Goal: Information Seeking & Learning: Learn about a topic

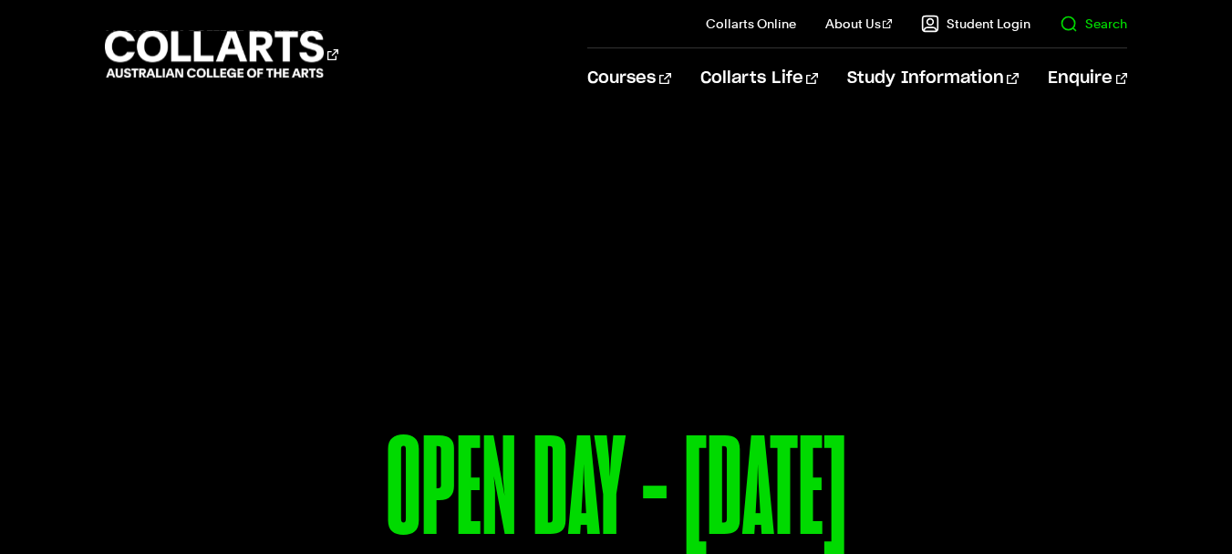
click at [1096, 23] on link "Search" at bounding box center [1094, 24] width 68 height 18
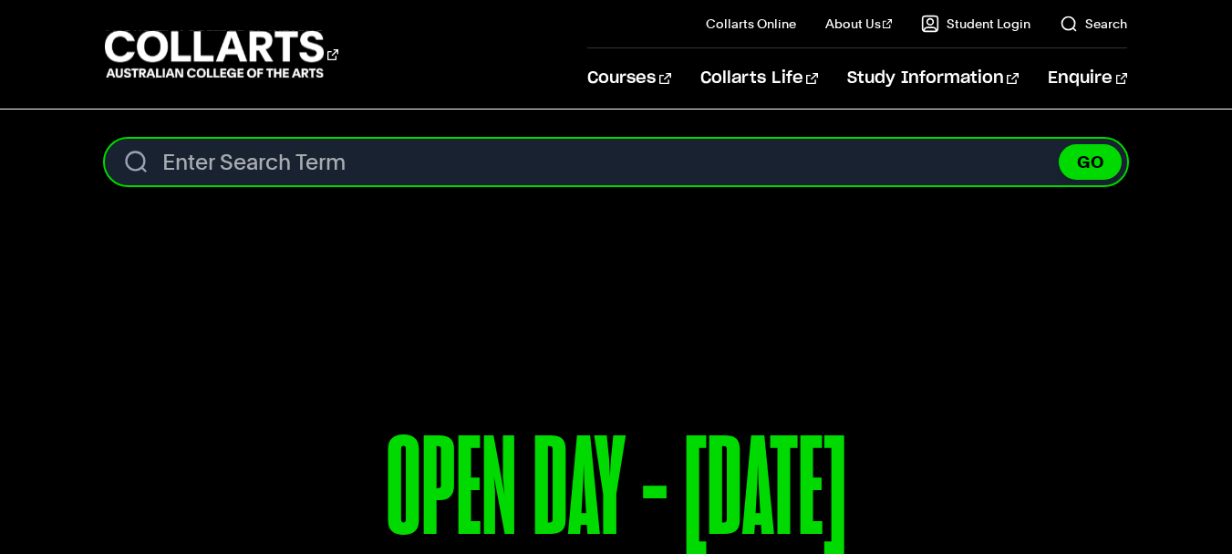
click at [633, 167] on input "Search content" at bounding box center [616, 162] width 1023 height 47
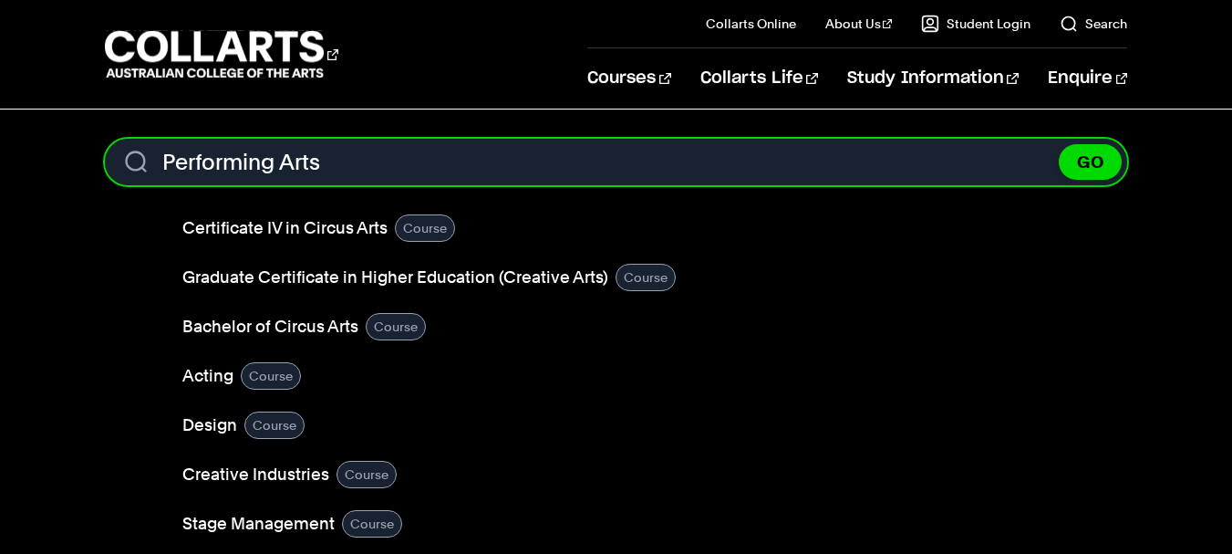
type input "Performing Arts"
click at [1059, 144] on button "GO" at bounding box center [1090, 162] width 63 height 36
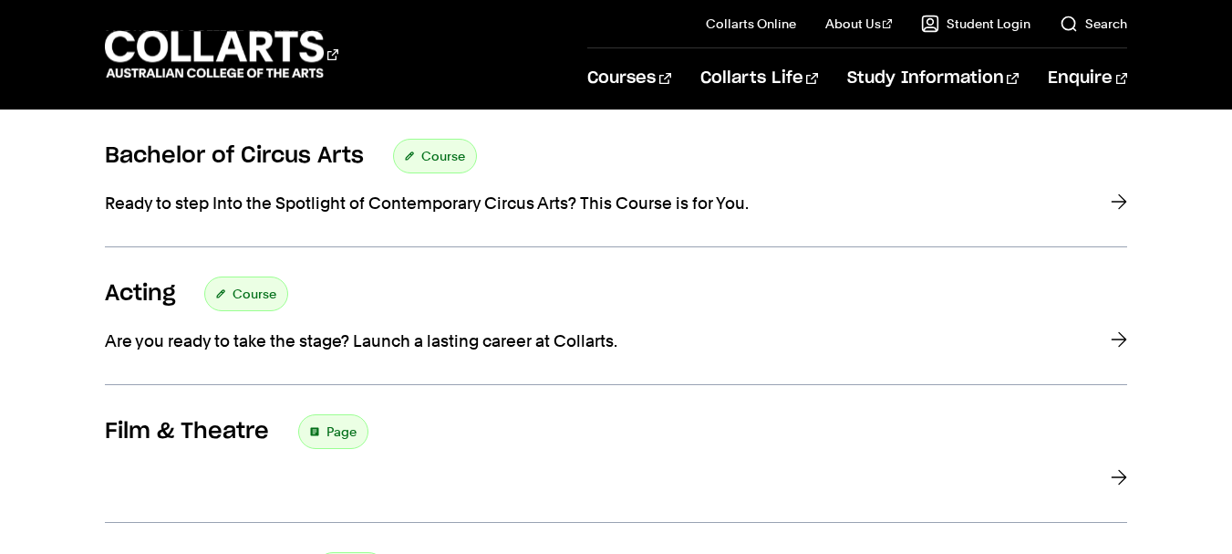
scroll to position [636, 0]
click at [131, 297] on h3 "Acting" at bounding box center [140, 292] width 70 height 27
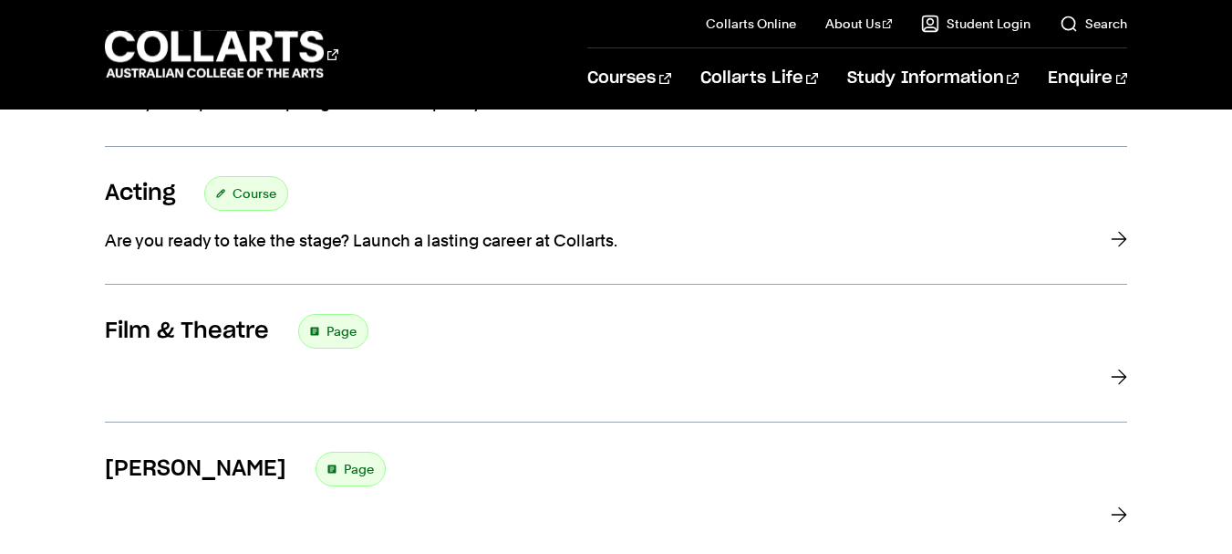
scroll to position [726, 0]
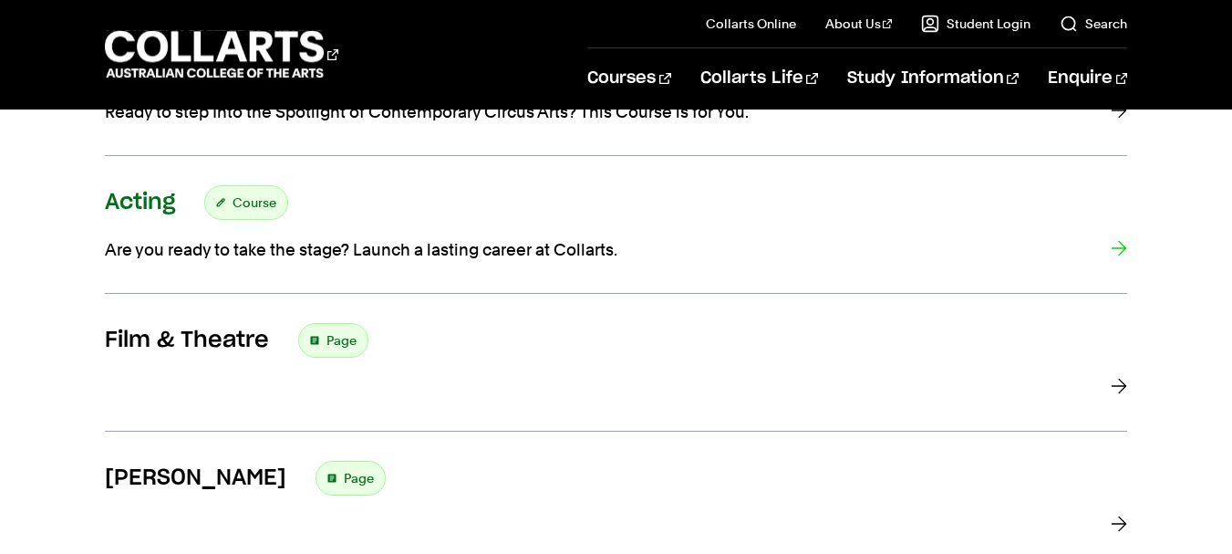
click at [151, 203] on h3 "Acting" at bounding box center [140, 202] width 70 height 27
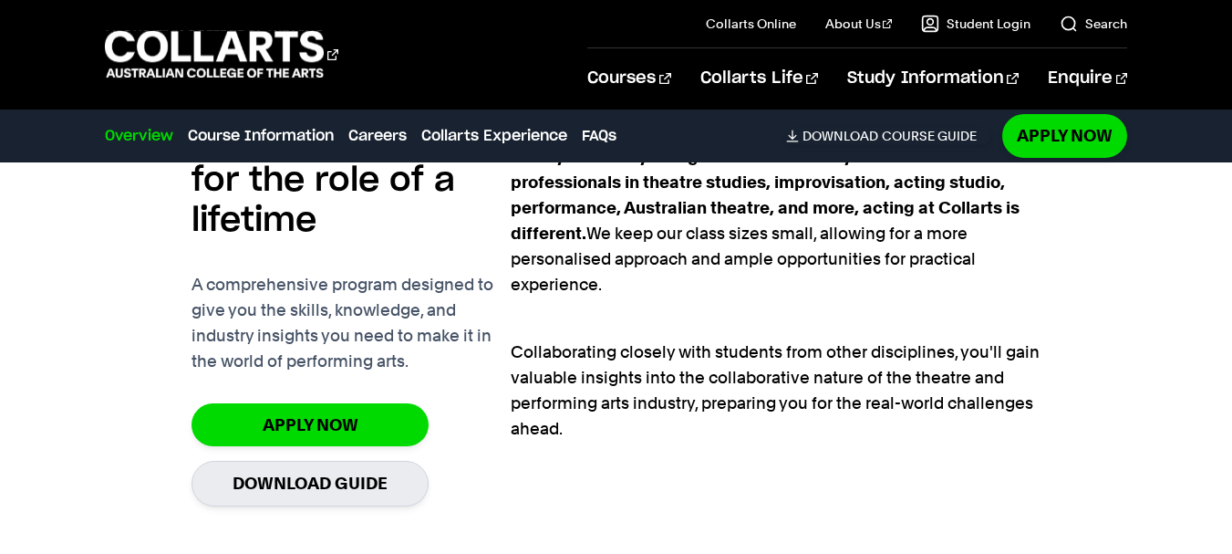
scroll to position [1246, 0]
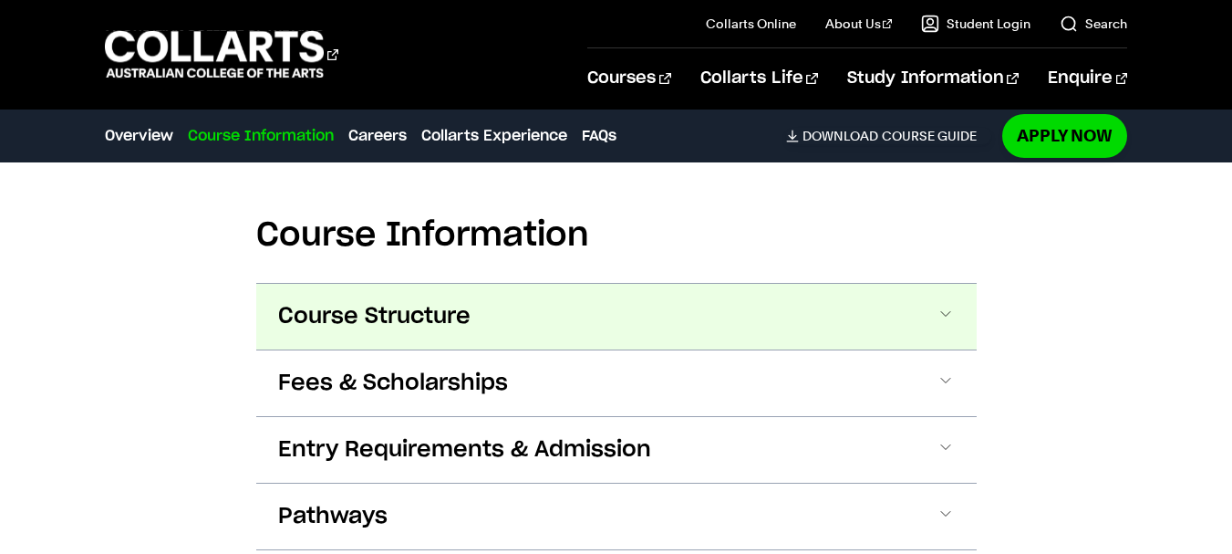
click at [966, 328] on button "Course Structure" at bounding box center [616, 317] width 721 height 66
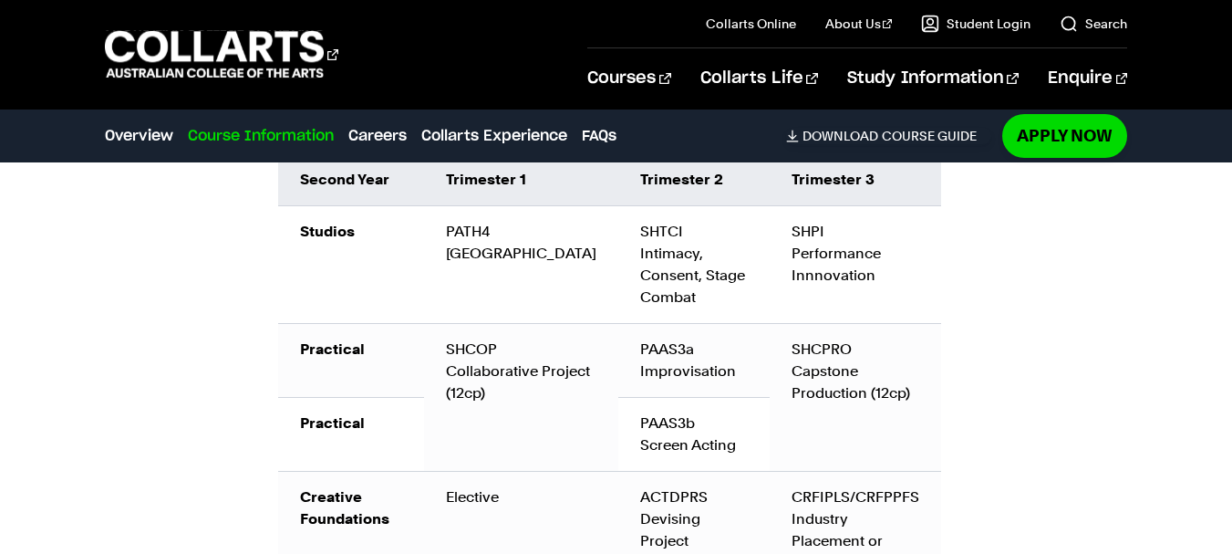
scroll to position [2483, 0]
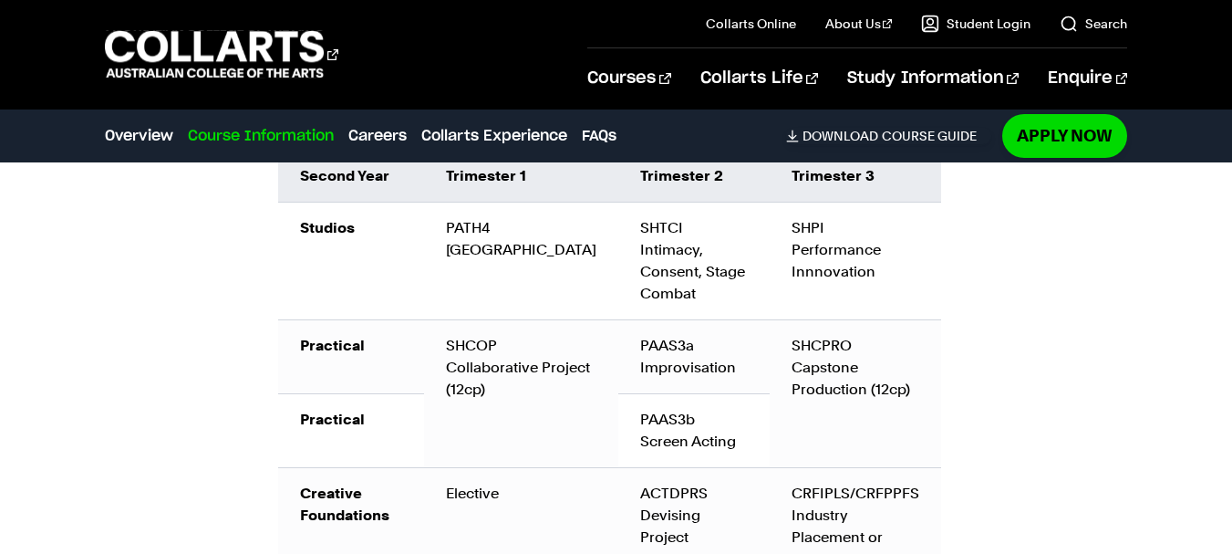
click at [1007, 498] on div "Course Information Course Structure Bachelor of Performing Arts (Acting) The Ba…" at bounding box center [616, 162] width 1232 height 1710
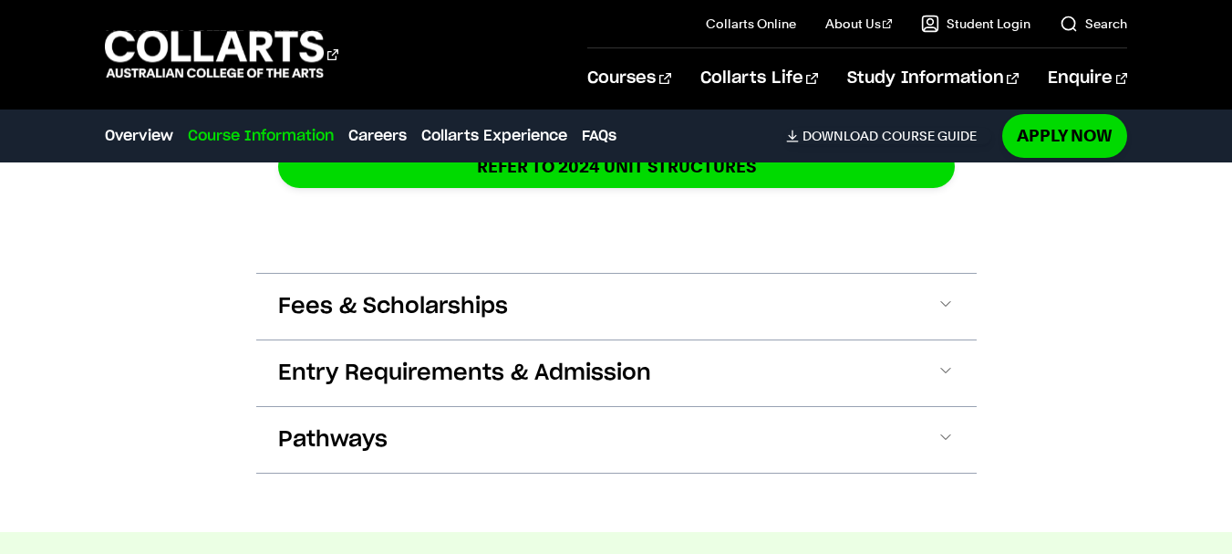
scroll to position [2986, 0]
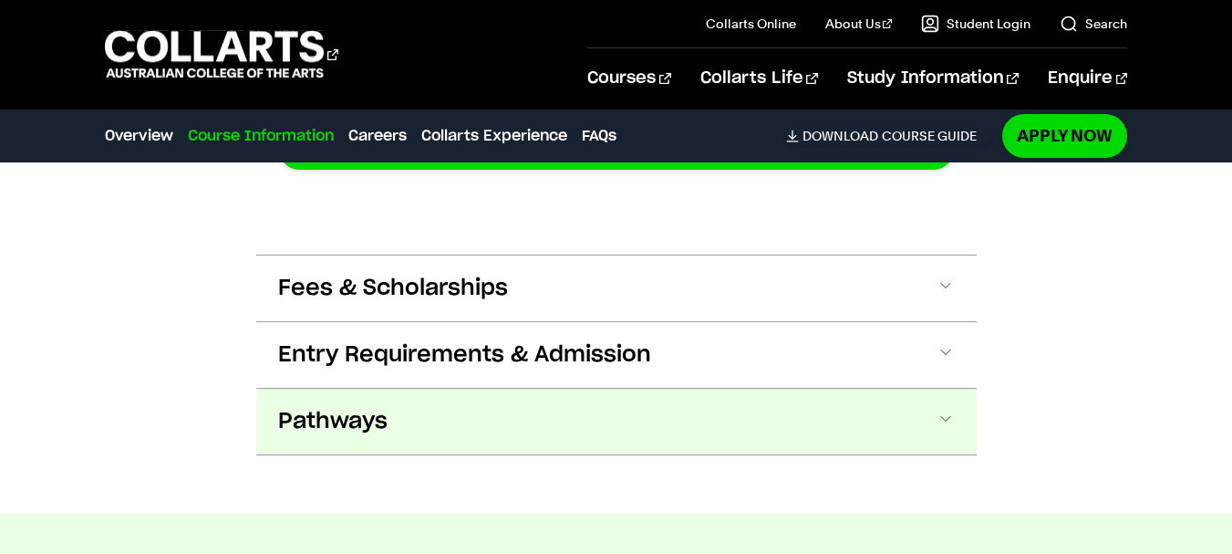
click at [961, 447] on button "Pathways" at bounding box center [616, 422] width 721 height 66
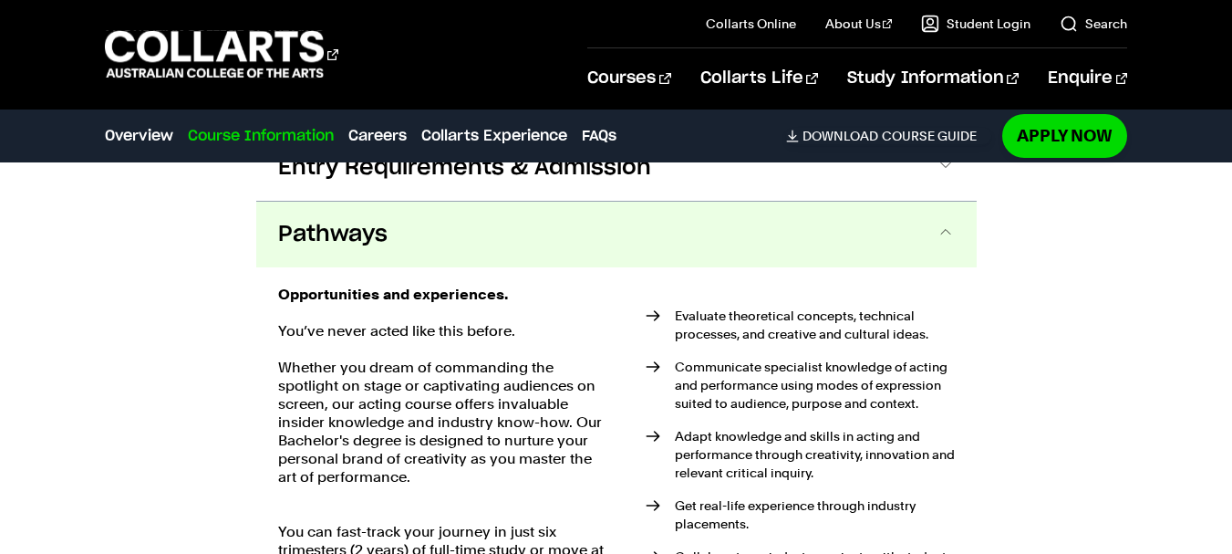
scroll to position [3210, 0]
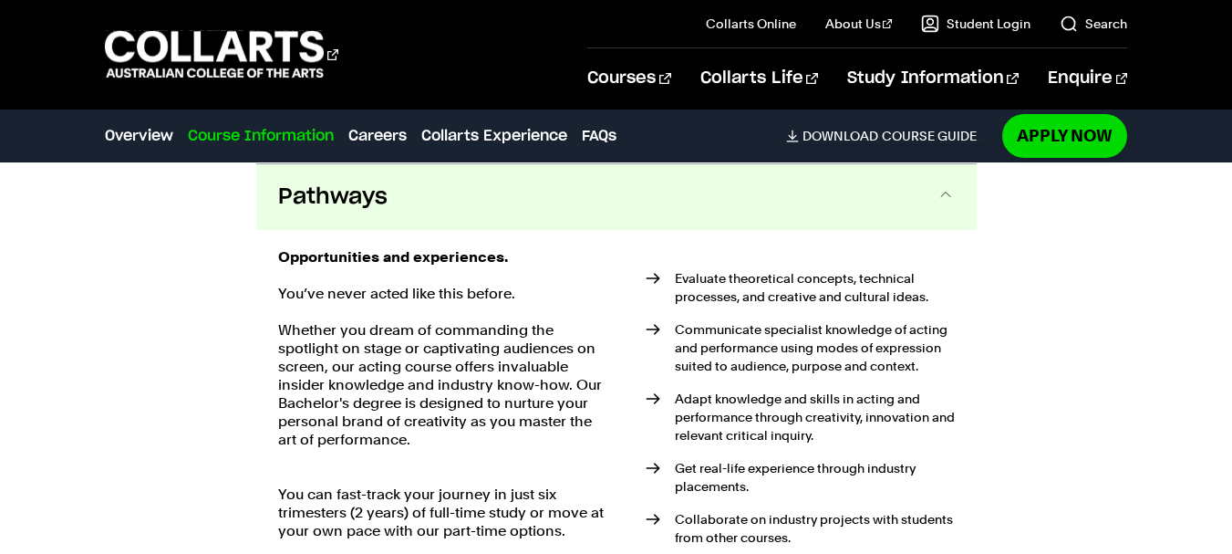
click at [913, 198] on button "Pathways" at bounding box center [616, 197] width 721 height 66
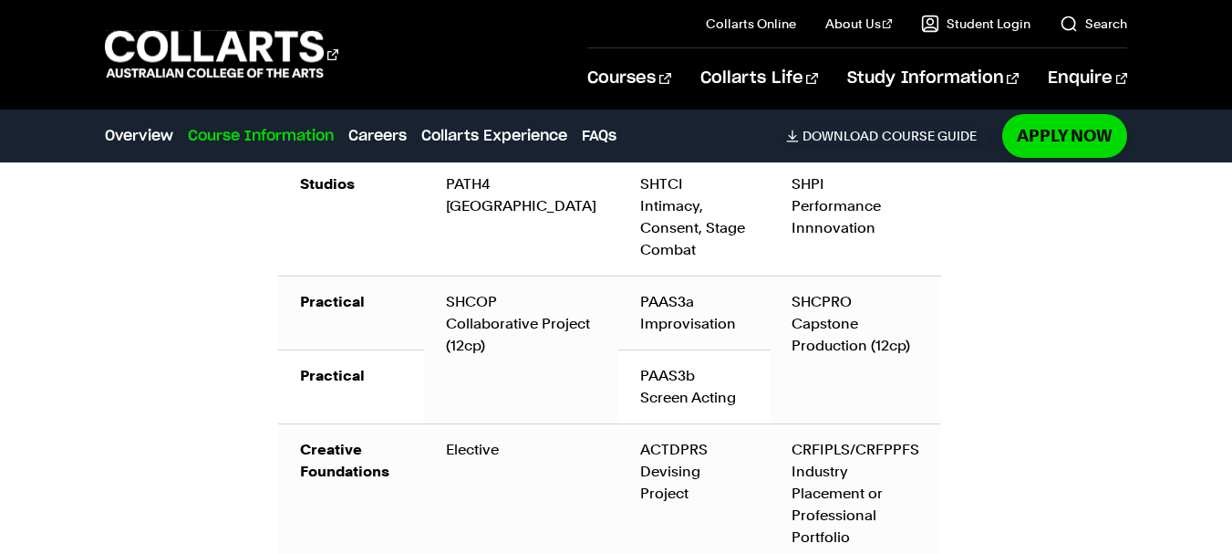
scroll to position [2526, 0]
drag, startPoint x: 512, startPoint y: 458, endPoint x: 500, endPoint y: 461, distance: 12.2
click at [500, 461] on td "Elective" at bounding box center [521, 494] width 194 height 140
click at [500, 463] on td "Elective" at bounding box center [521, 494] width 194 height 140
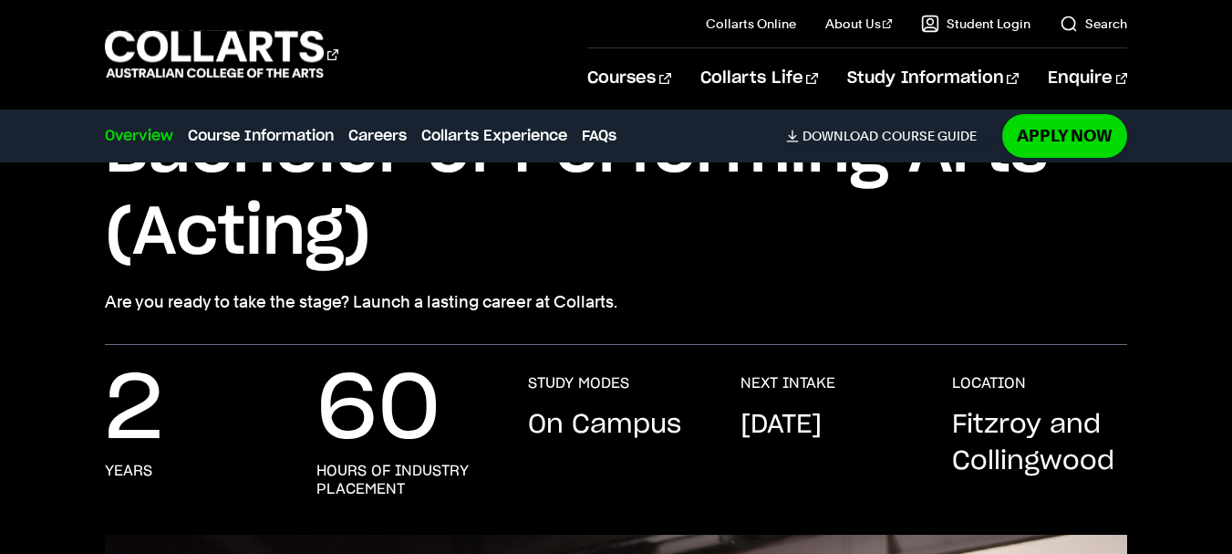
scroll to position [182, 0]
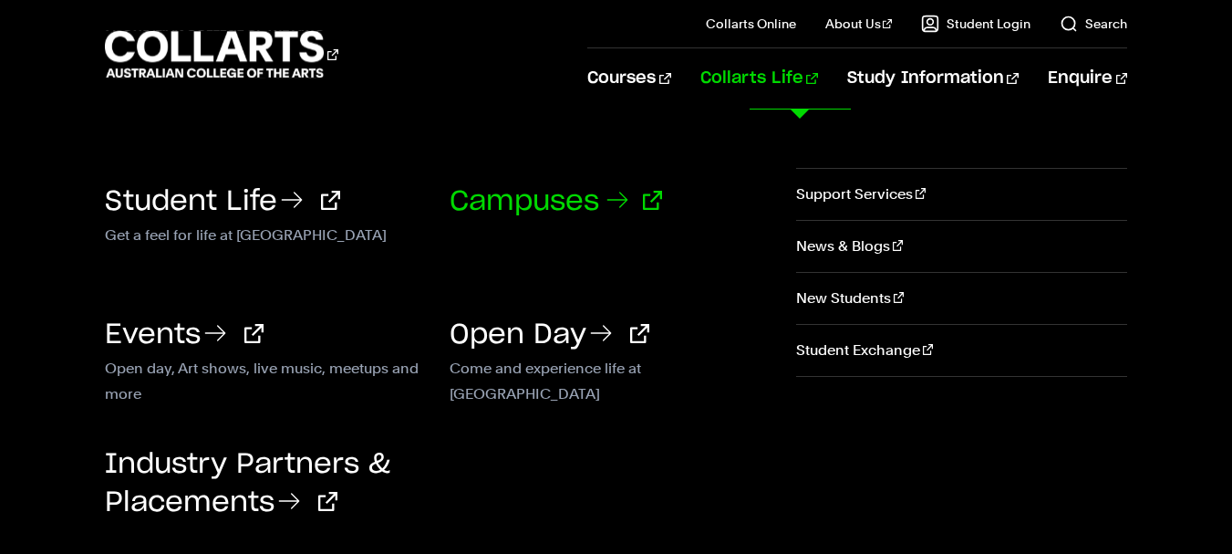
click at [576, 194] on link "Campuses" at bounding box center [556, 201] width 213 height 27
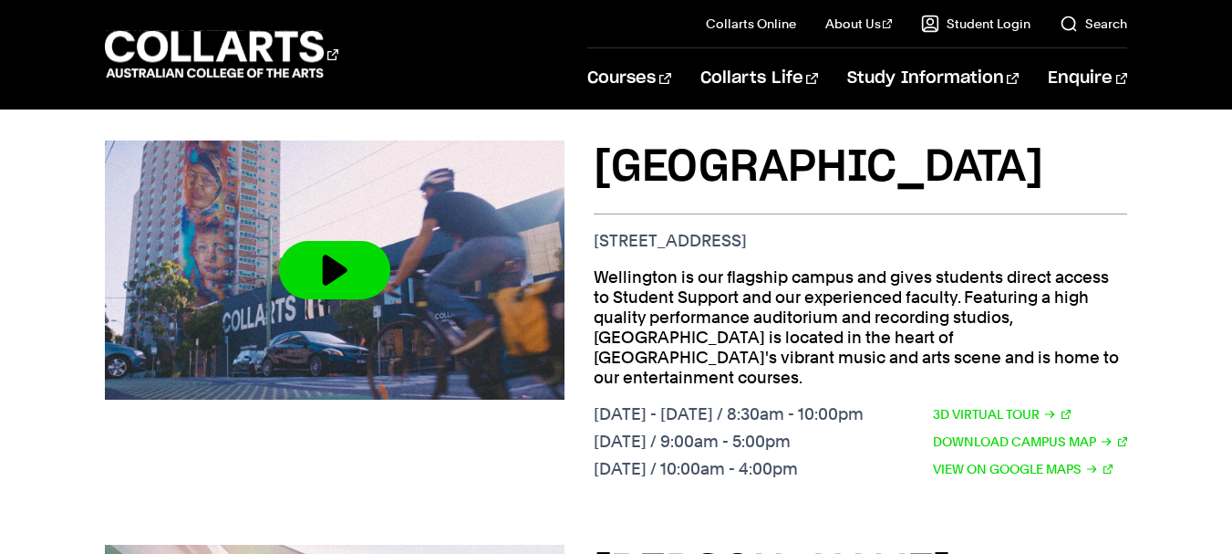
scroll to position [770, 0]
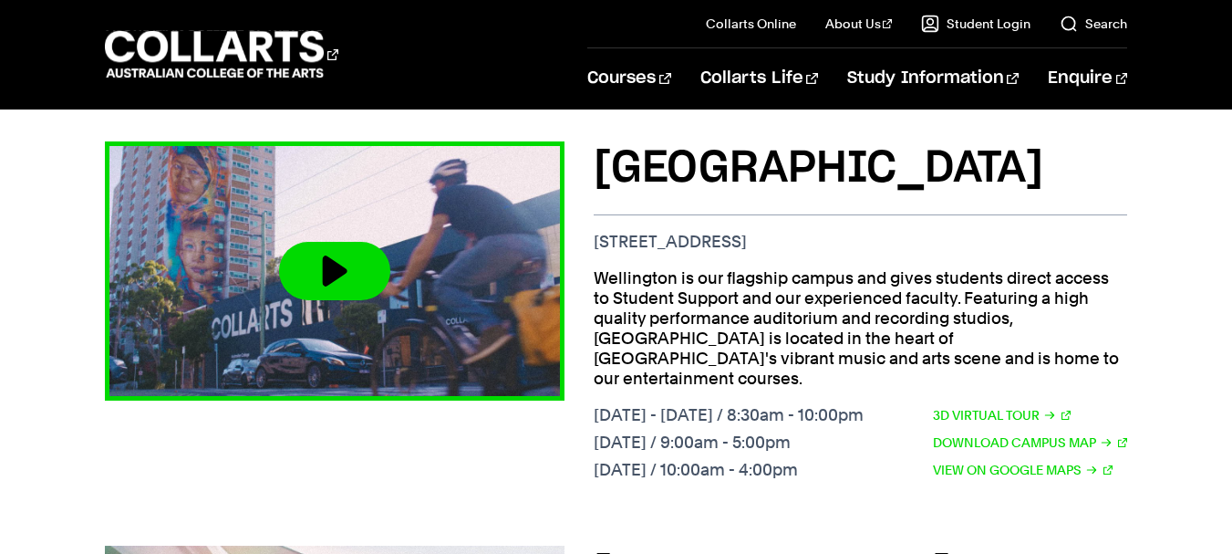
click at [375, 283] on img at bounding box center [335, 271] width 506 height 285
click at [379, 244] on button at bounding box center [334, 271] width 111 height 58
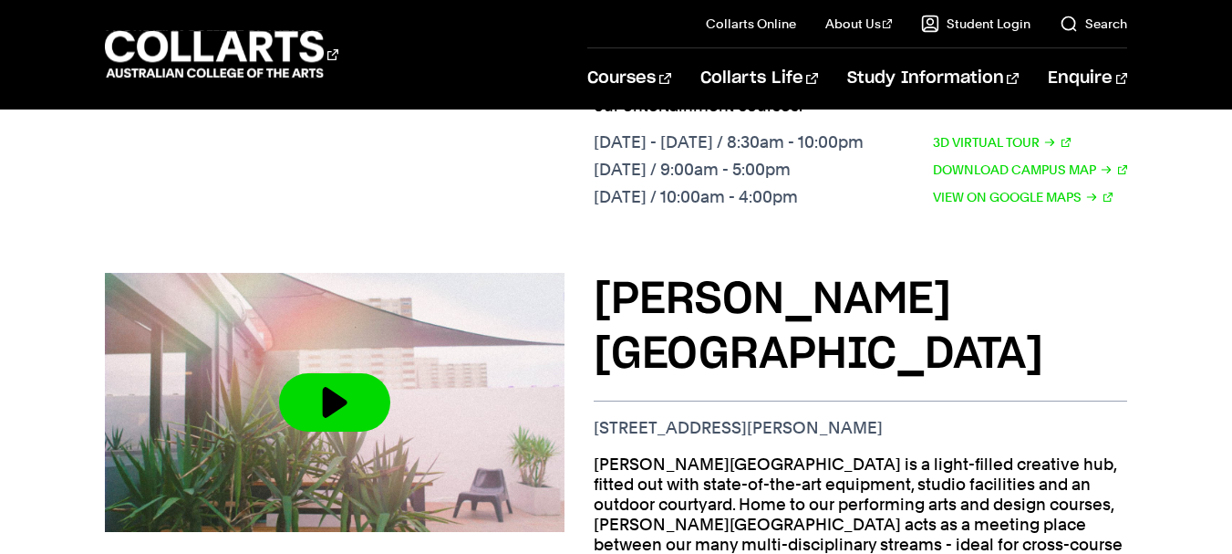
scroll to position [1060, 0]
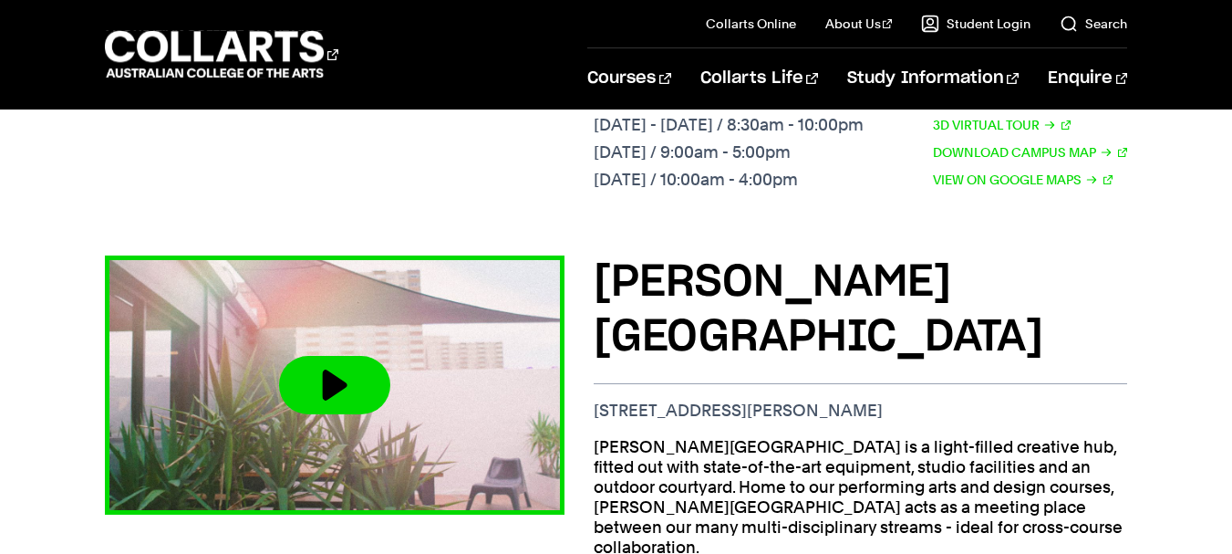
click at [375, 356] on button at bounding box center [334, 385] width 111 height 58
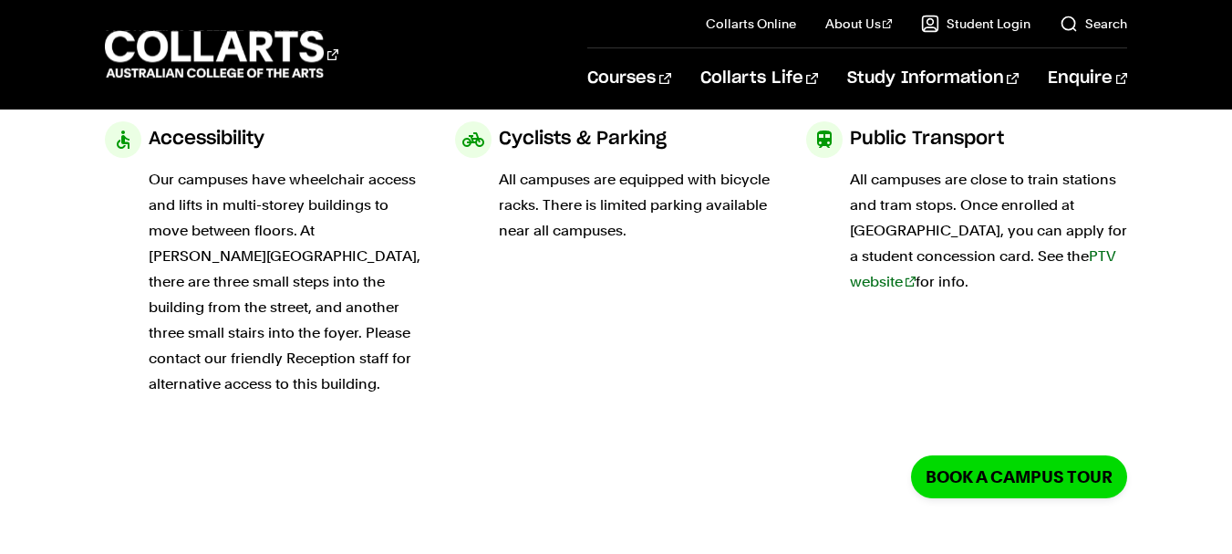
scroll to position [0, 0]
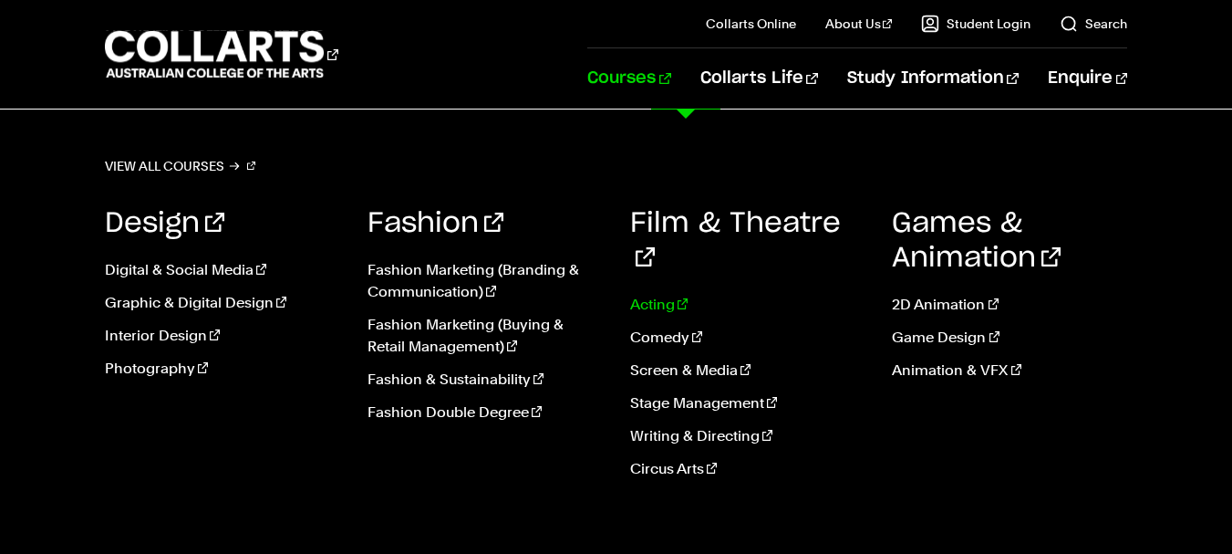
click at [665, 294] on link "Acting" at bounding box center [747, 305] width 235 height 22
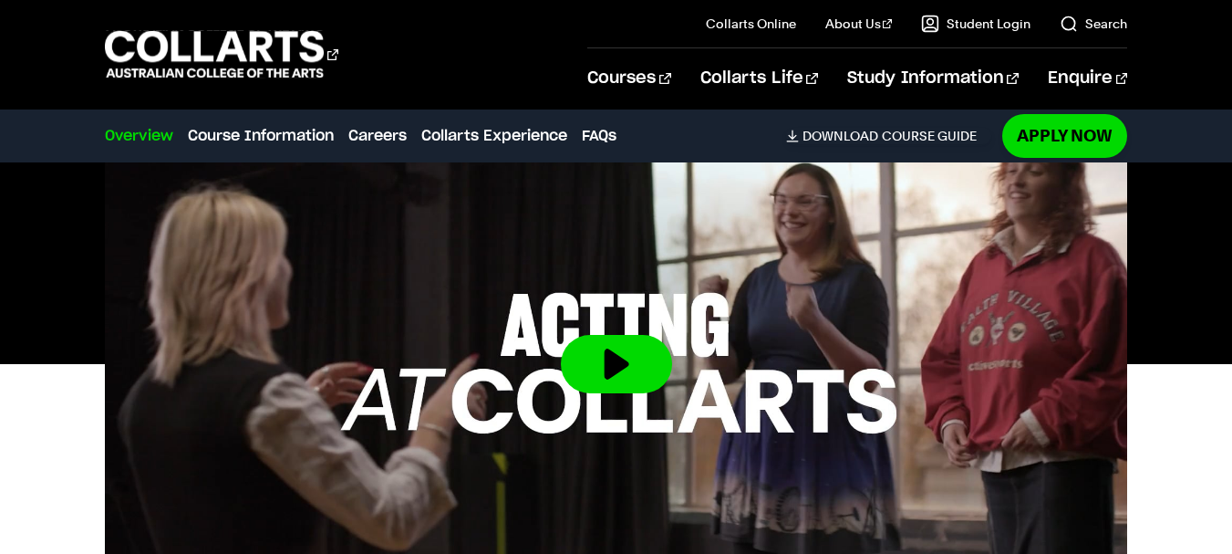
scroll to position [639, 0]
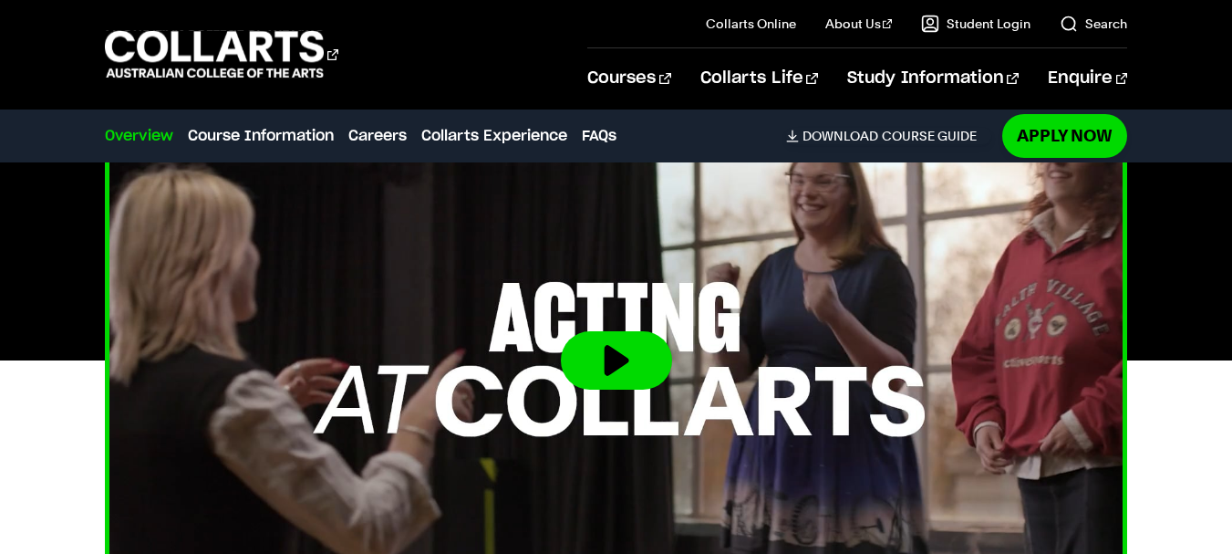
click at [780, 306] on img at bounding box center [616, 360] width 1125 height 633
click at [614, 345] on button at bounding box center [616, 360] width 111 height 58
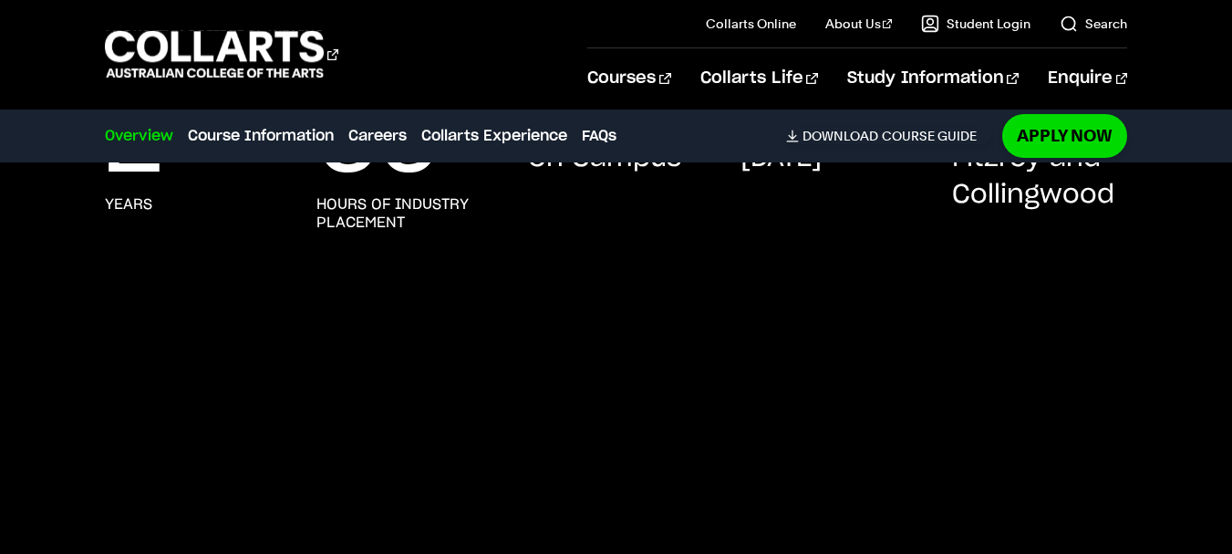
scroll to position [120, 0]
